Goal: Navigation & Orientation: Find specific page/section

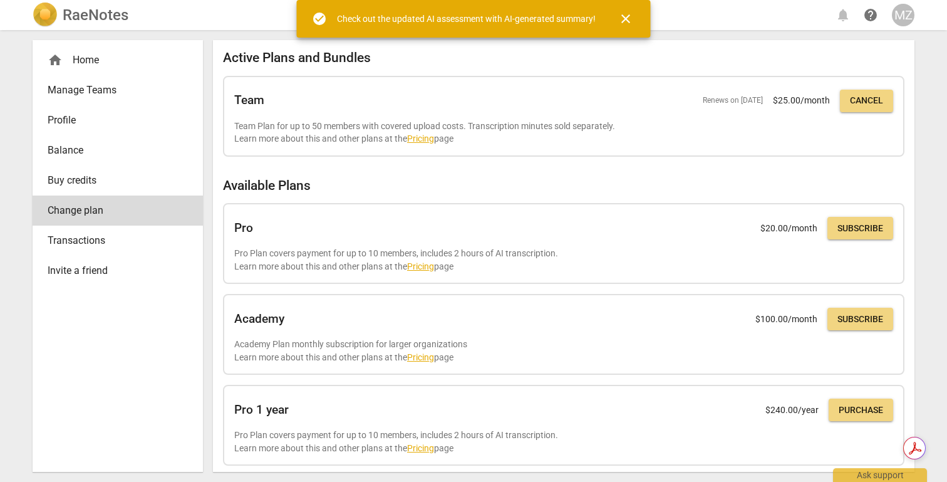
click at [759, 19] on div "RaeNotes notifications help MZ" at bounding box center [474, 15] width 882 height 25
click at [199, 16] on div "RaeNotes notifications help MZ" at bounding box center [474, 15] width 882 height 25
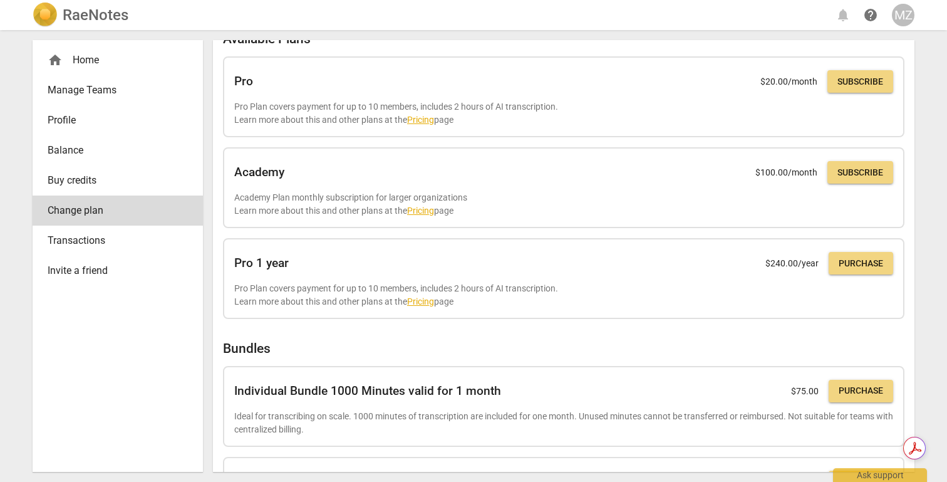
scroll to position [232, 0]
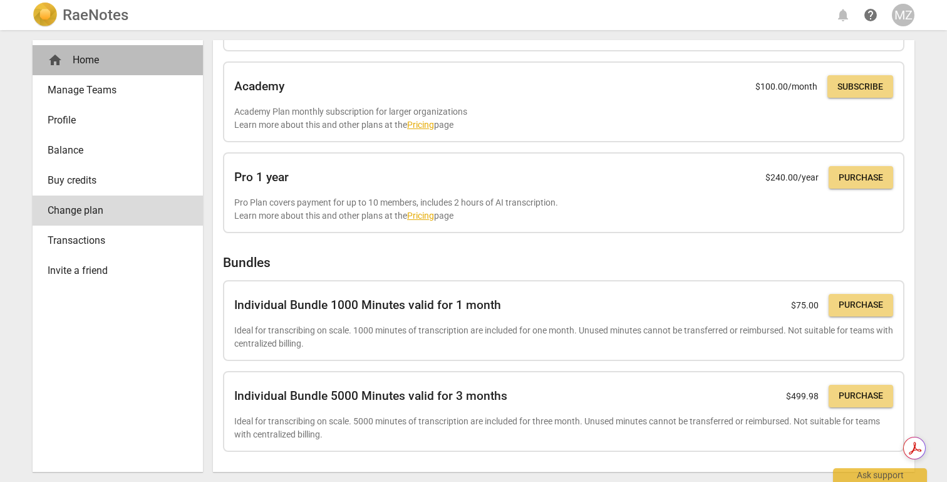
click at [96, 62] on div "home Home" at bounding box center [113, 60] width 130 height 15
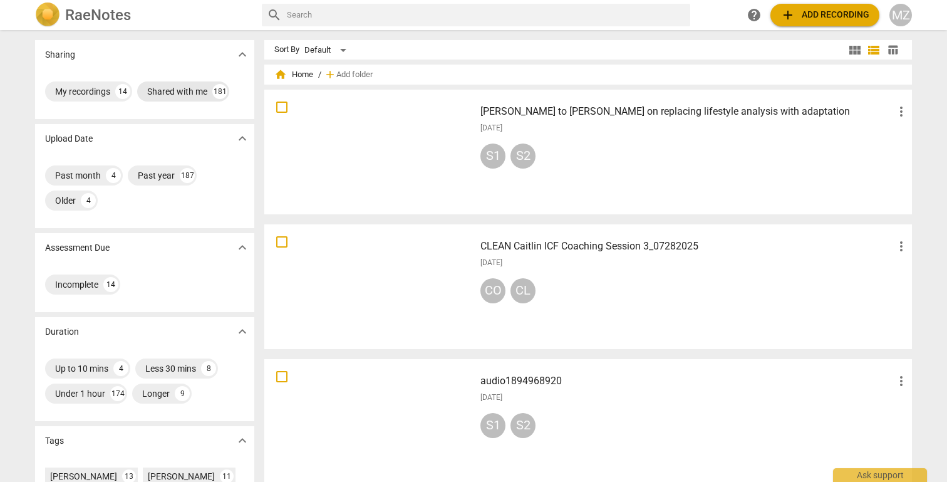
click at [172, 86] on div "Shared with me" at bounding box center [177, 91] width 60 height 13
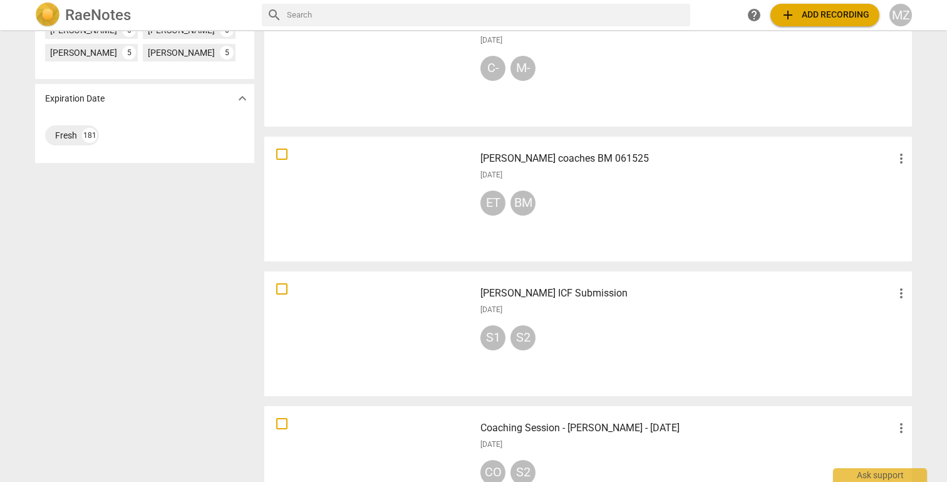
scroll to position [619, 0]
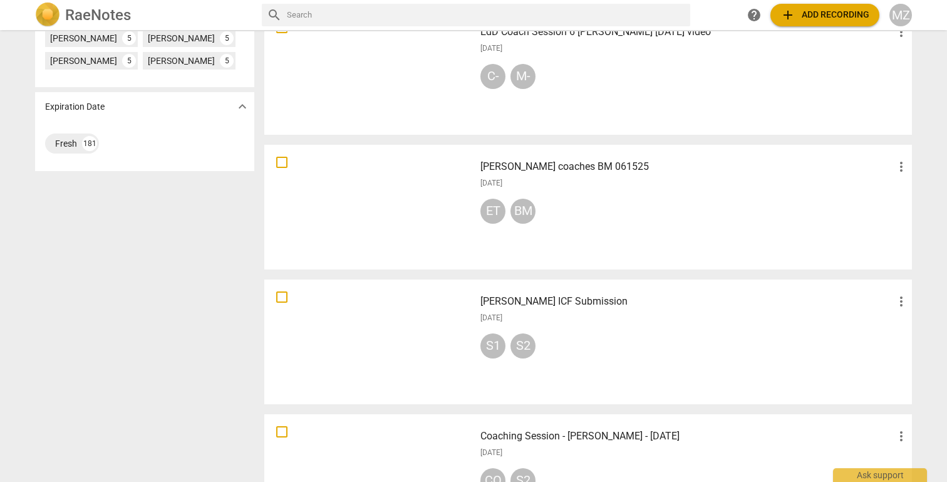
click at [365, 198] on div at bounding box center [370, 207] width 202 height 116
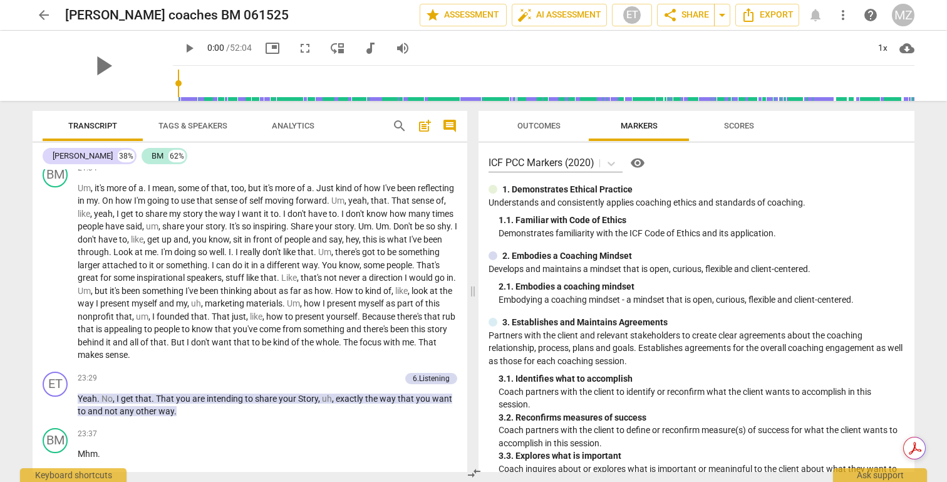
scroll to position [4447, 0]
